Goal: Navigation & Orientation: Find specific page/section

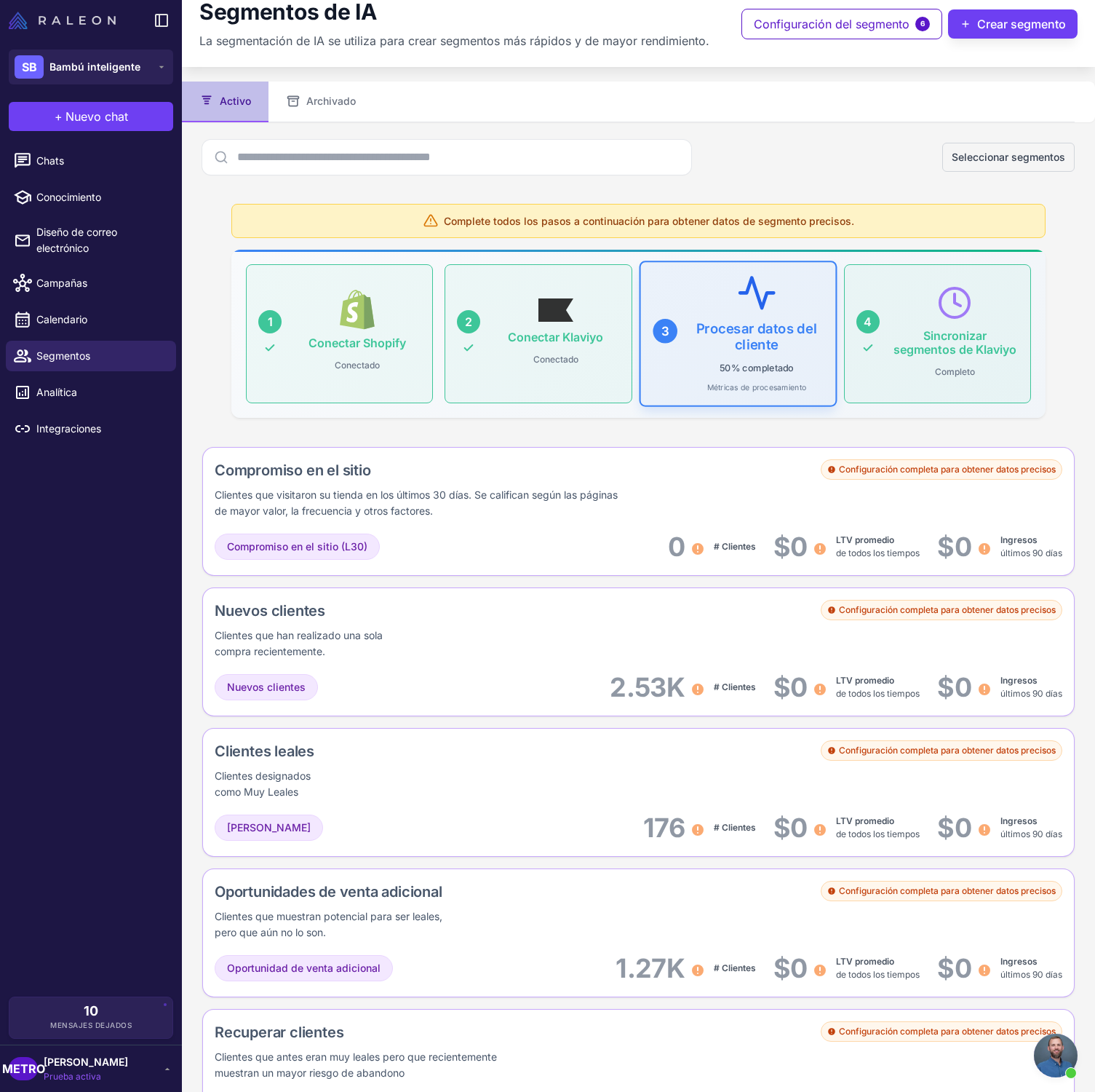
scroll to position [16, 0]
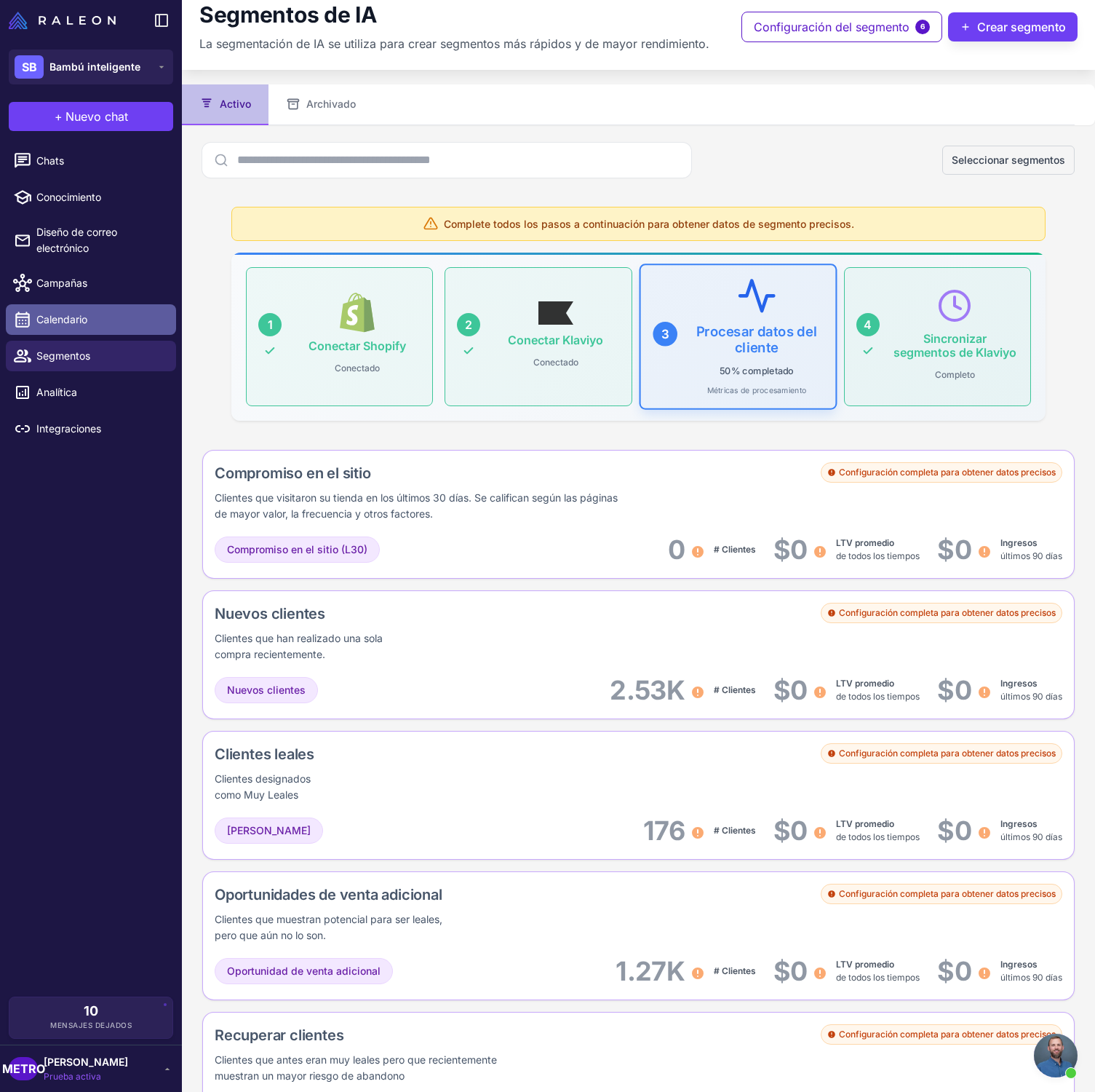
click at [82, 310] on link "Calendario" at bounding box center [91, 320] width 170 height 31
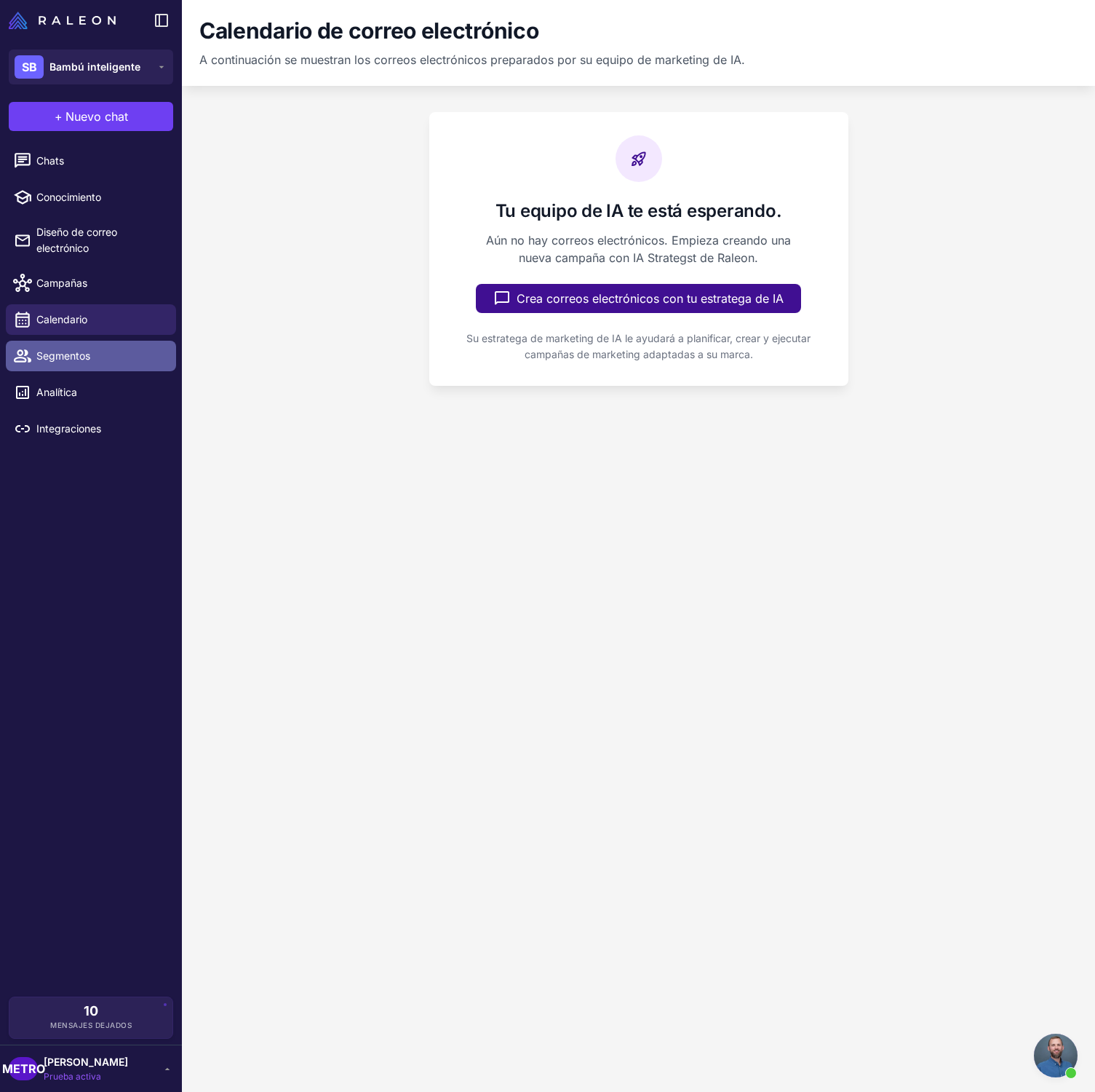
click at [81, 353] on font "Segmentos" at bounding box center [63, 356] width 54 height 12
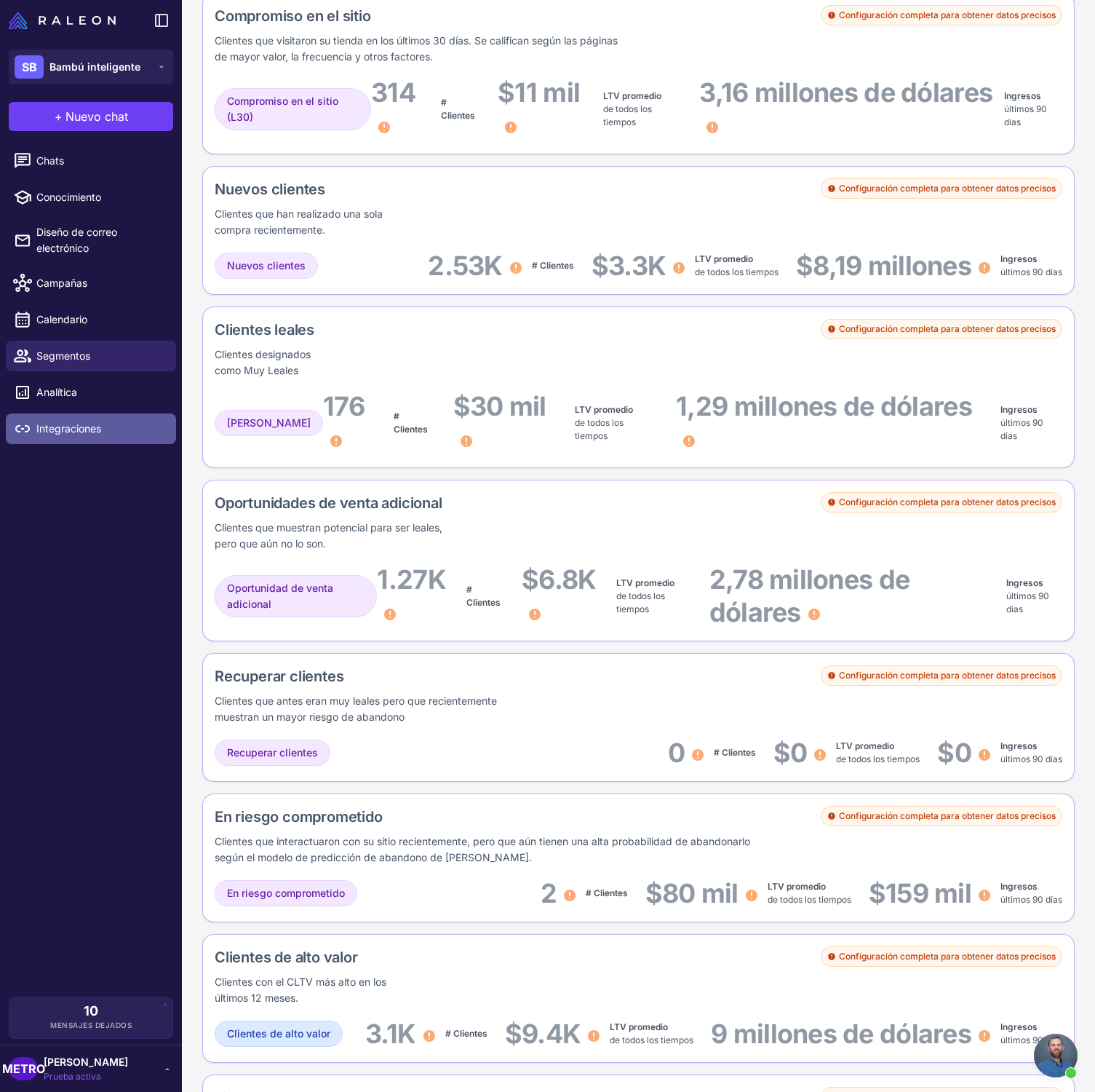
scroll to position [472, 0]
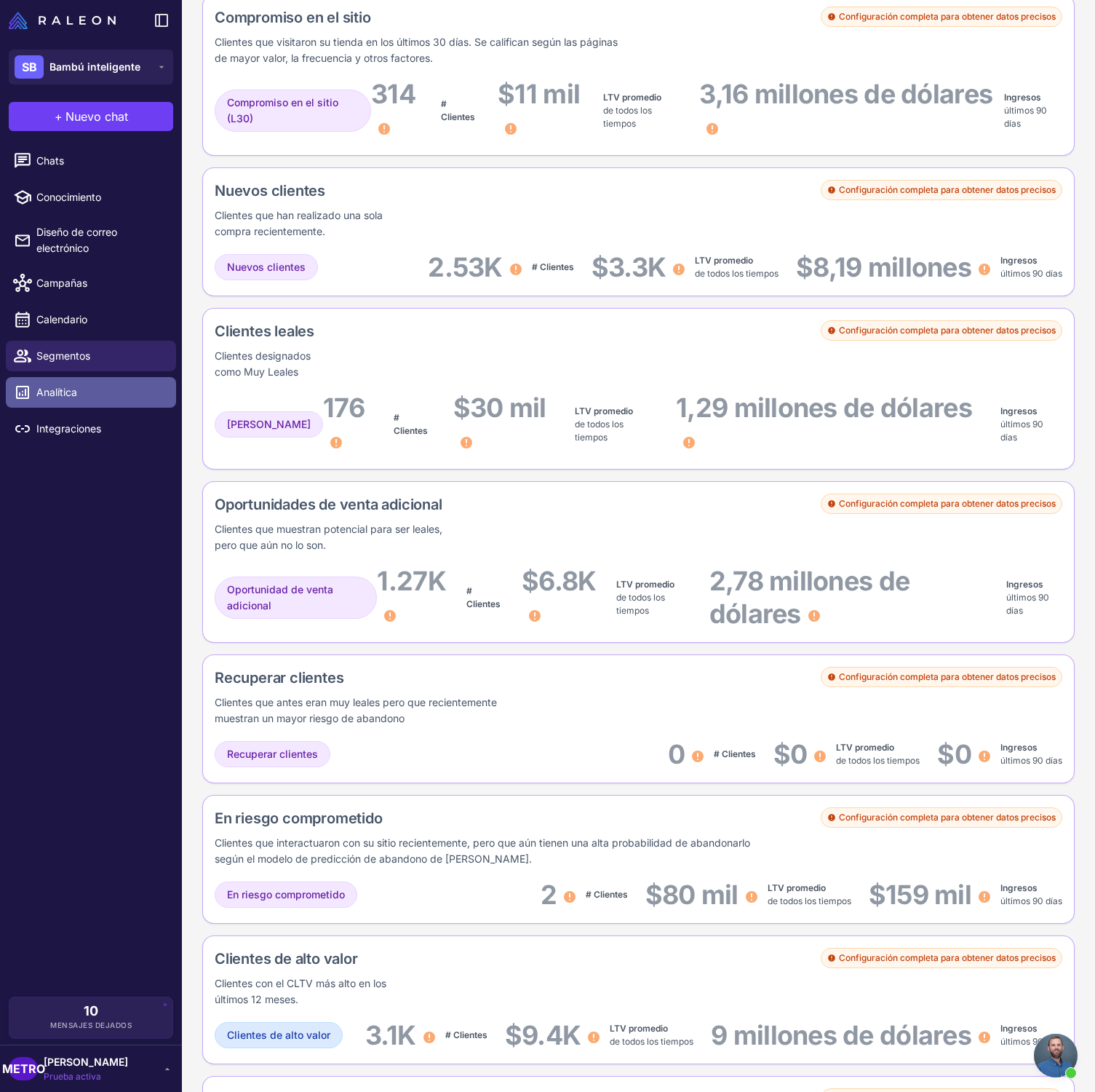
click at [113, 398] on span "Analítica" at bounding box center [100, 392] width 128 height 16
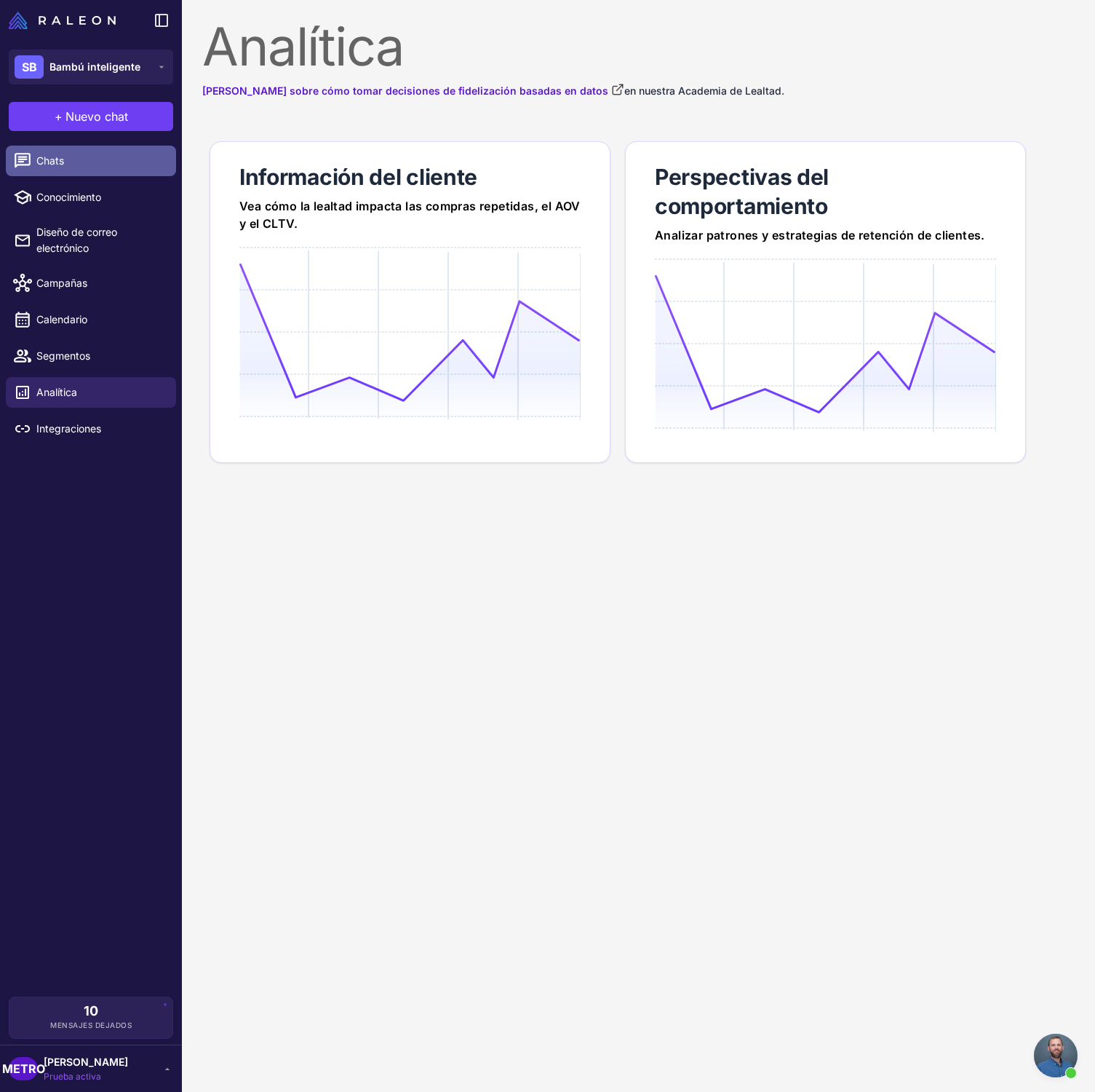
click at [103, 168] on link "Chats" at bounding box center [91, 161] width 170 height 31
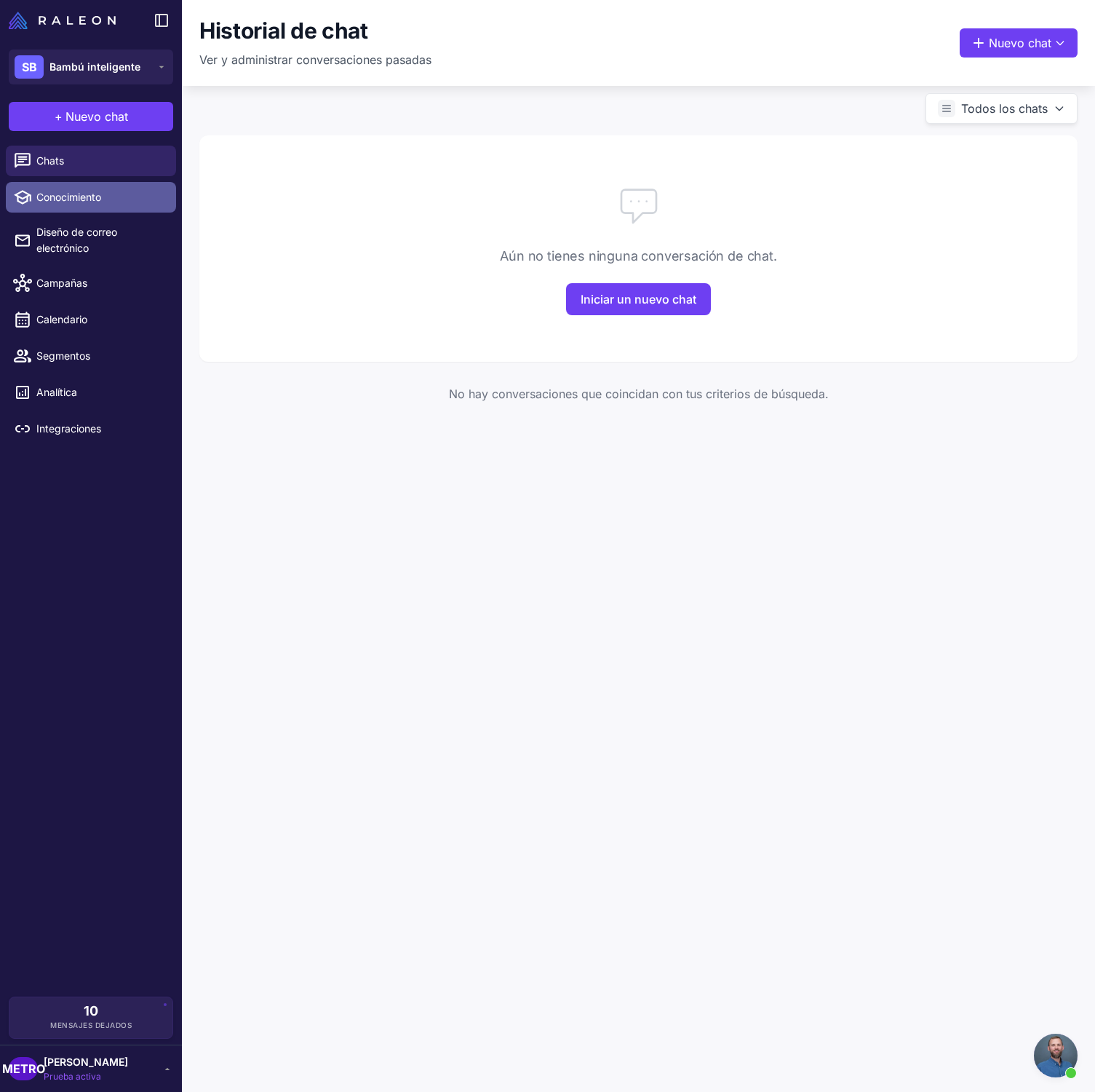
click at [102, 189] on span "Conocimiento" at bounding box center [100, 197] width 128 height 16
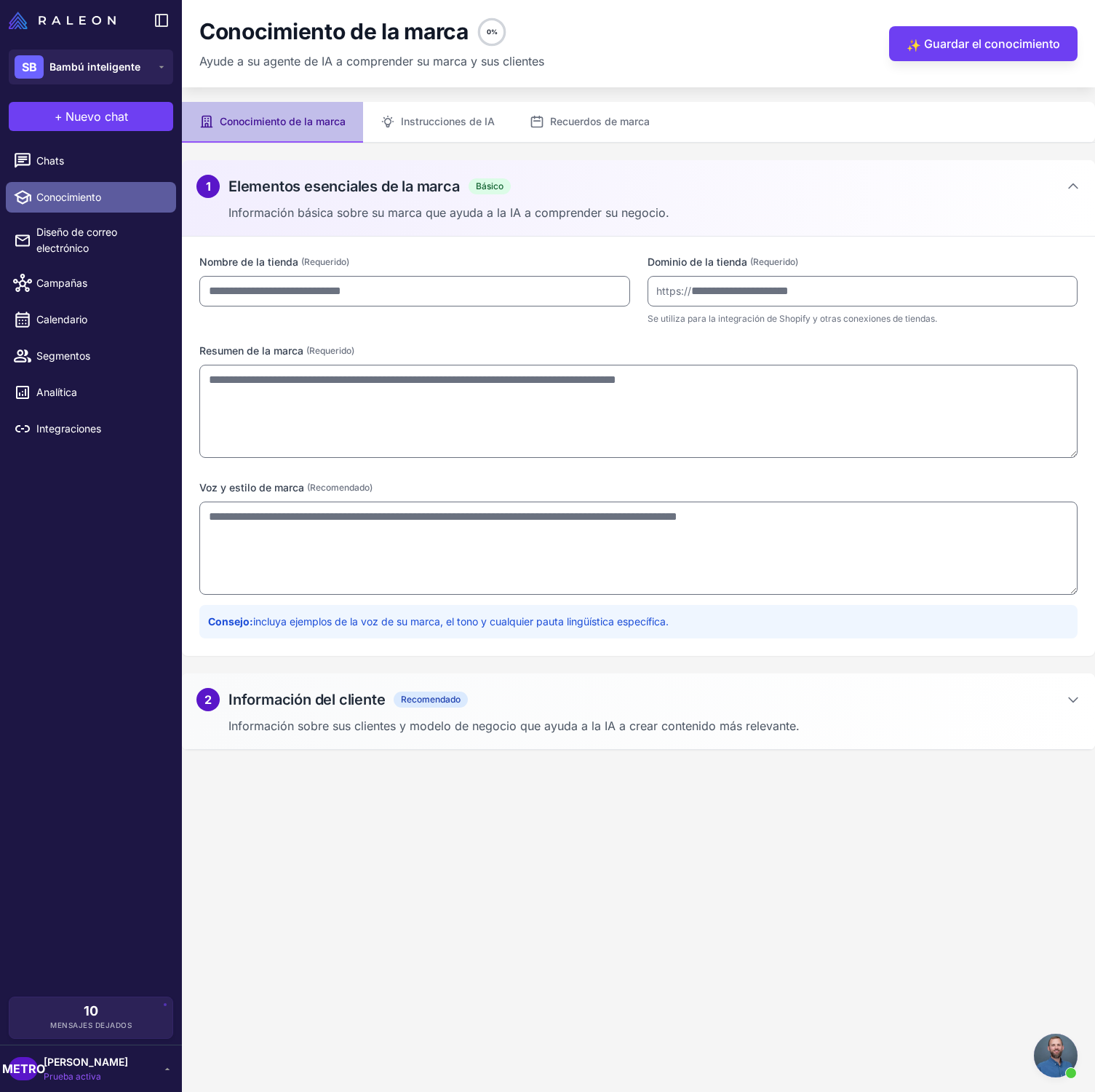
type input "**********"
type textarea "**********"
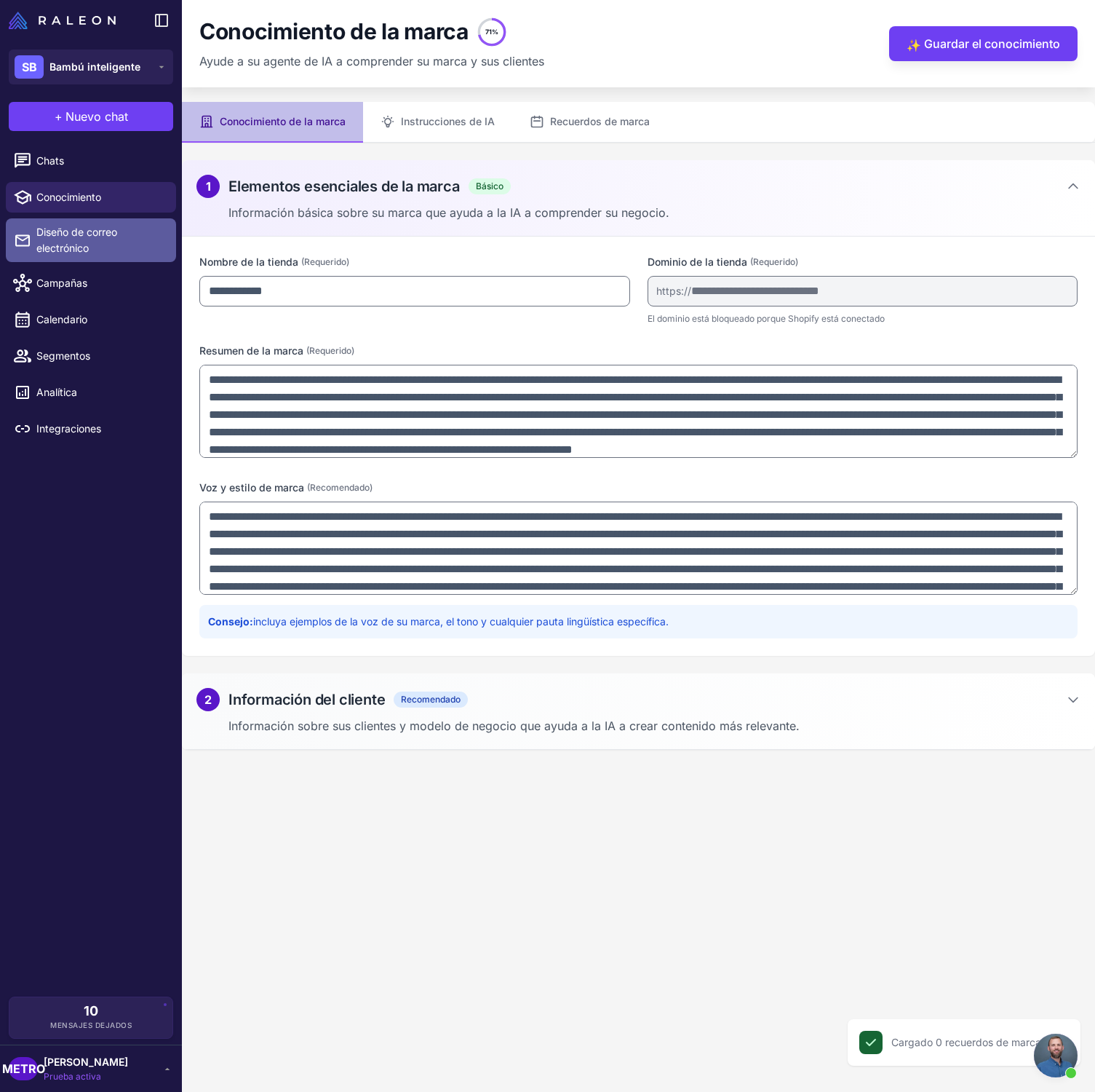
click at [124, 223] on link "Diseño de correo electrónico" at bounding box center [91, 240] width 170 height 44
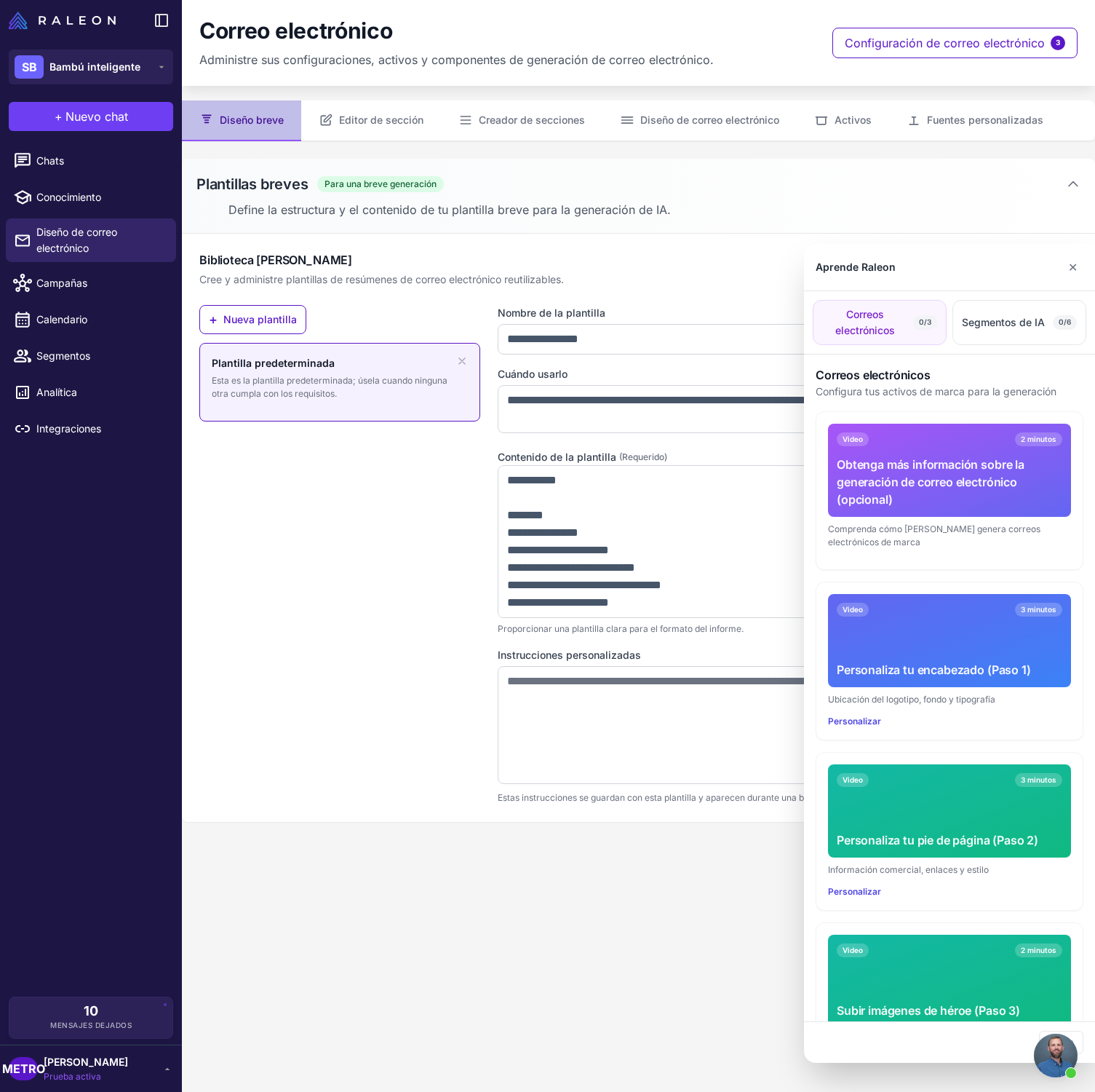
click at [118, 294] on div at bounding box center [547, 546] width 1095 height 1092
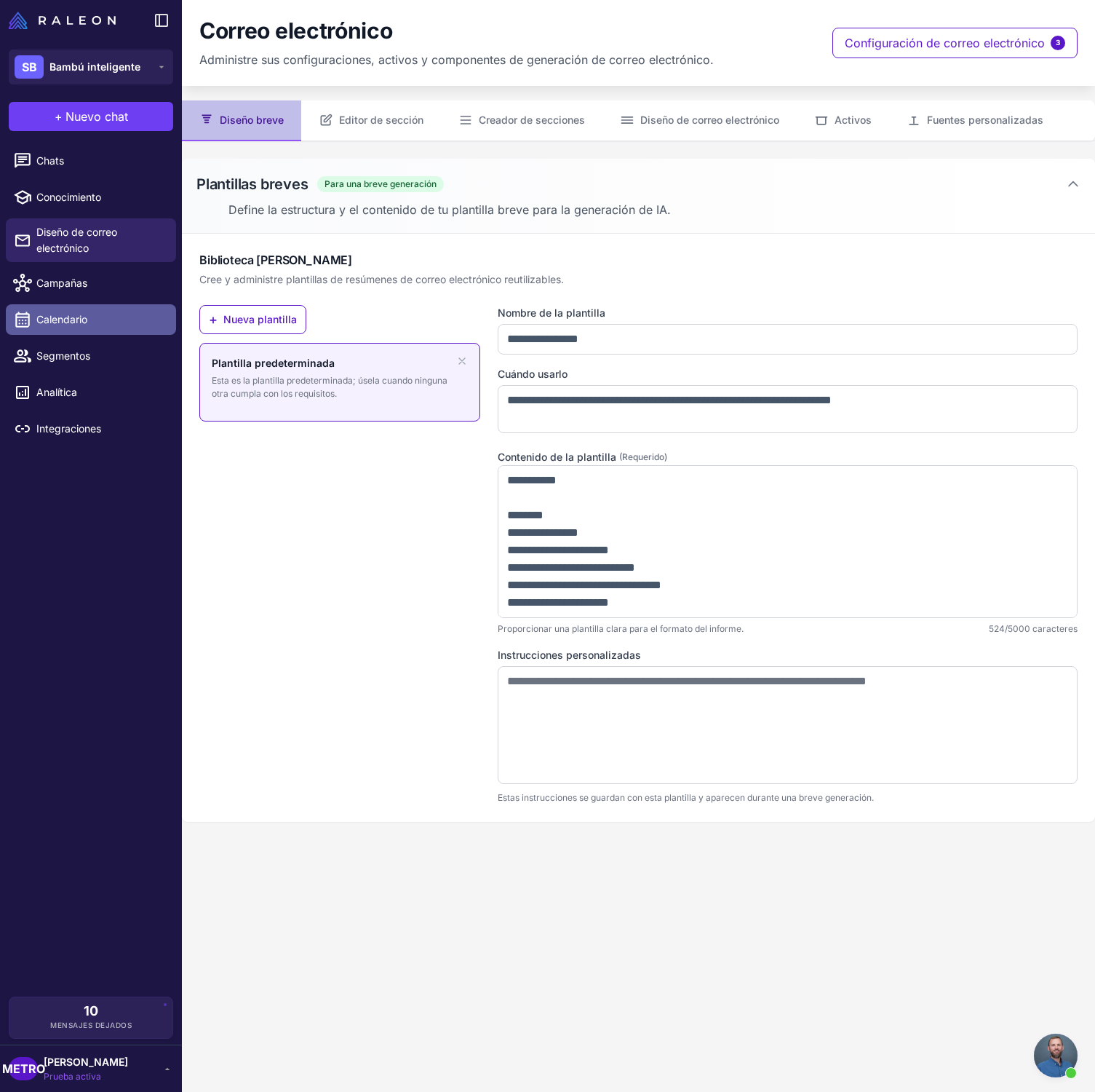
click at [112, 315] on span "Calendario" at bounding box center [100, 319] width 128 height 16
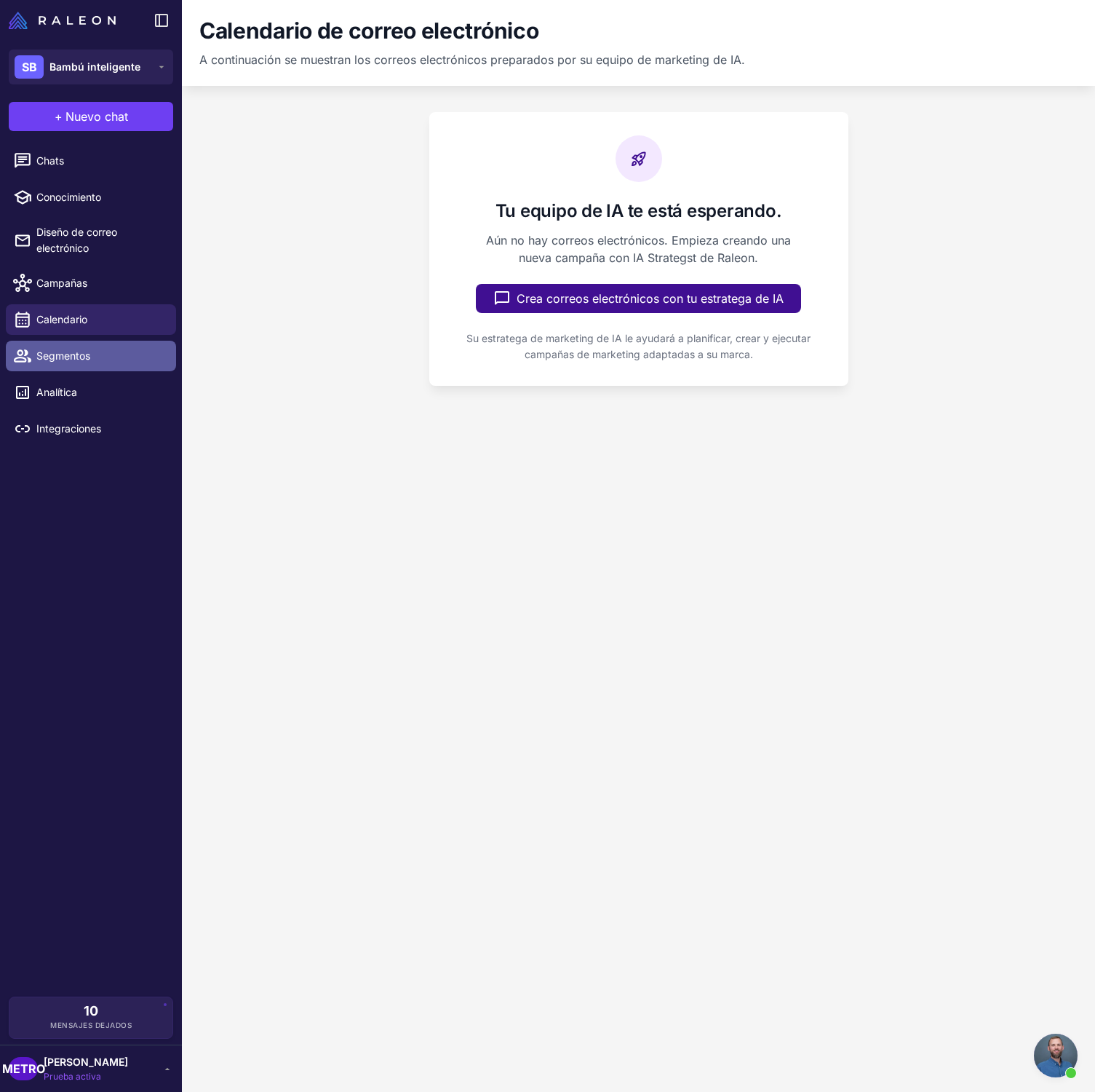
click at [104, 345] on link "Segmentos" at bounding box center [91, 356] width 170 height 31
